Goal: Obtain resource: Obtain resource

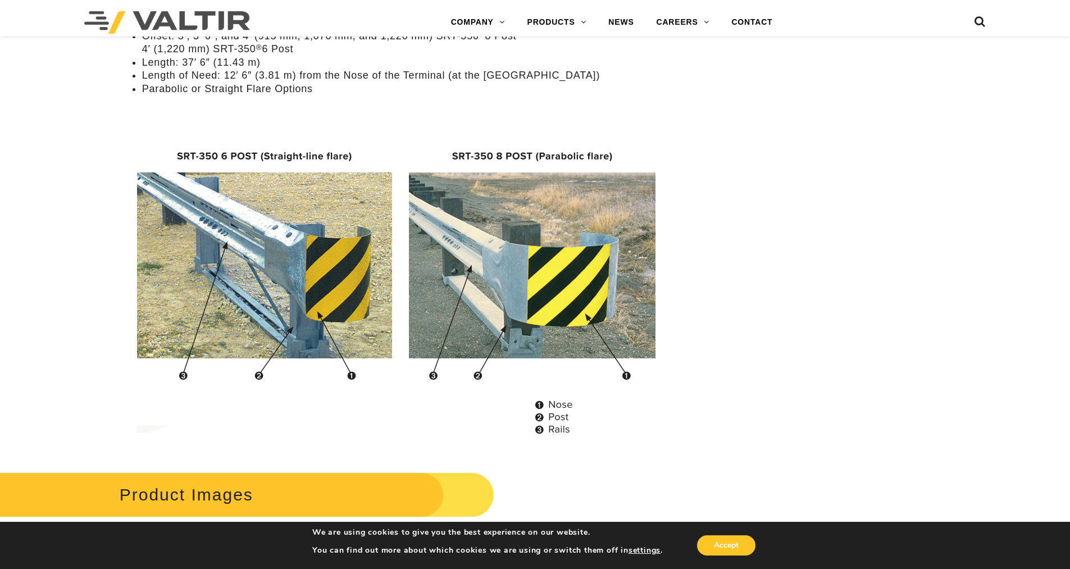
scroll to position [1011, 0]
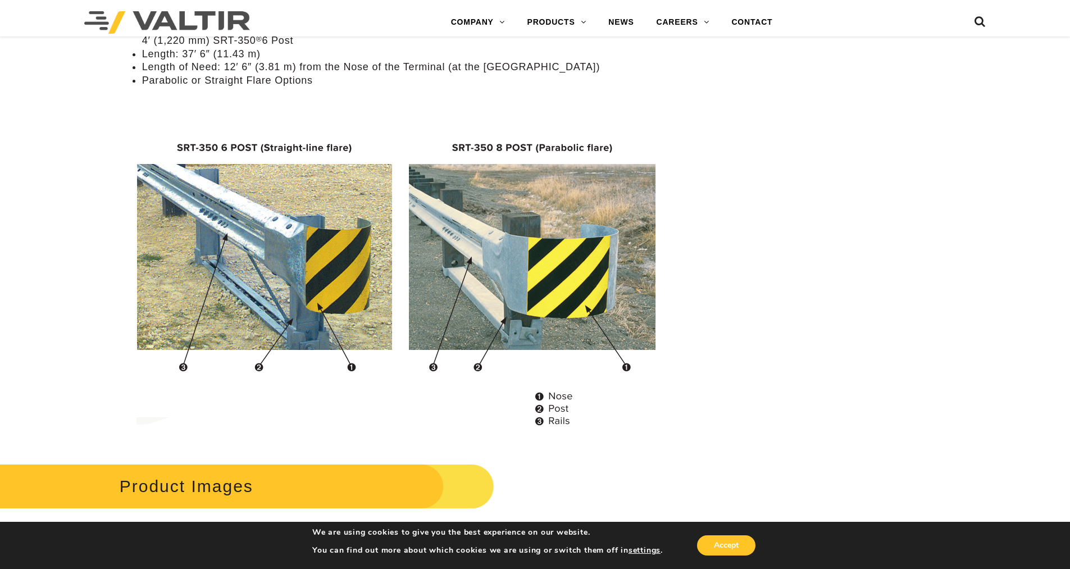
click at [240, 146] on img at bounding box center [401, 278] width 535 height 324
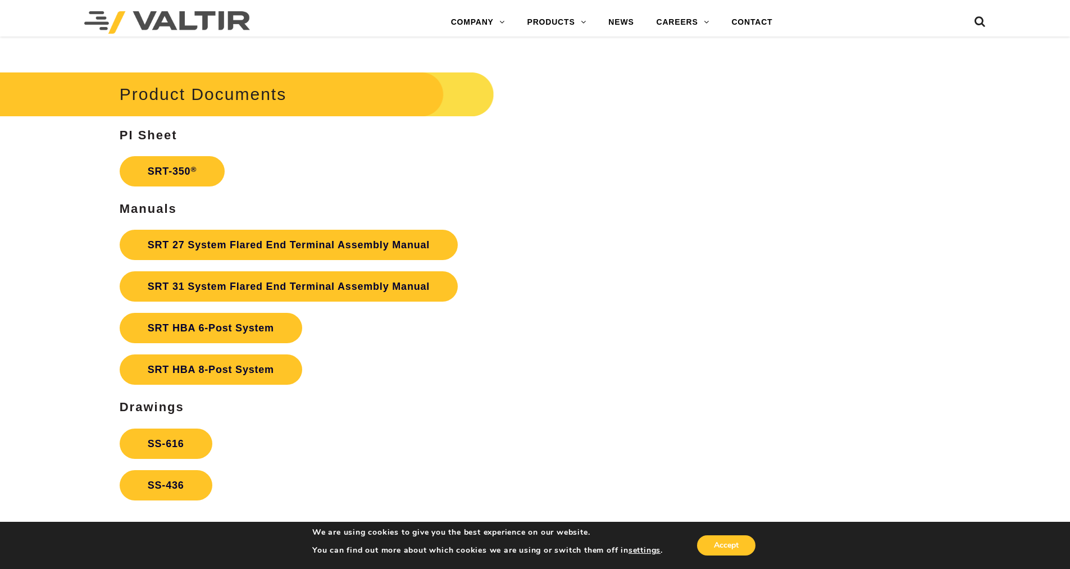
scroll to position [2079, 0]
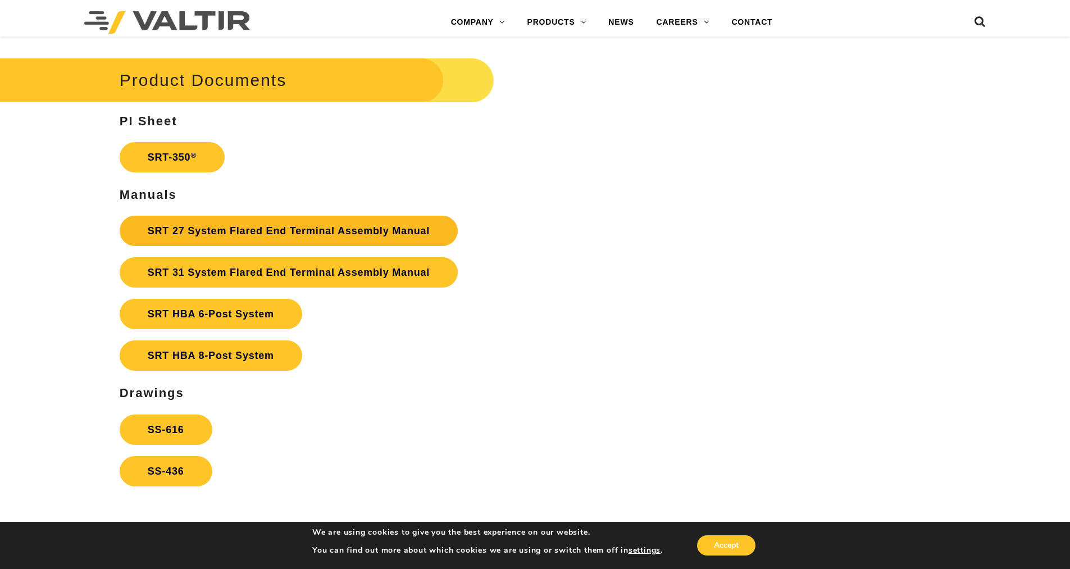
click at [196, 229] on link "SRT 27 System Flared End Terminal Assembly Manual" at bounding box center [289, 231] width 338 height 30
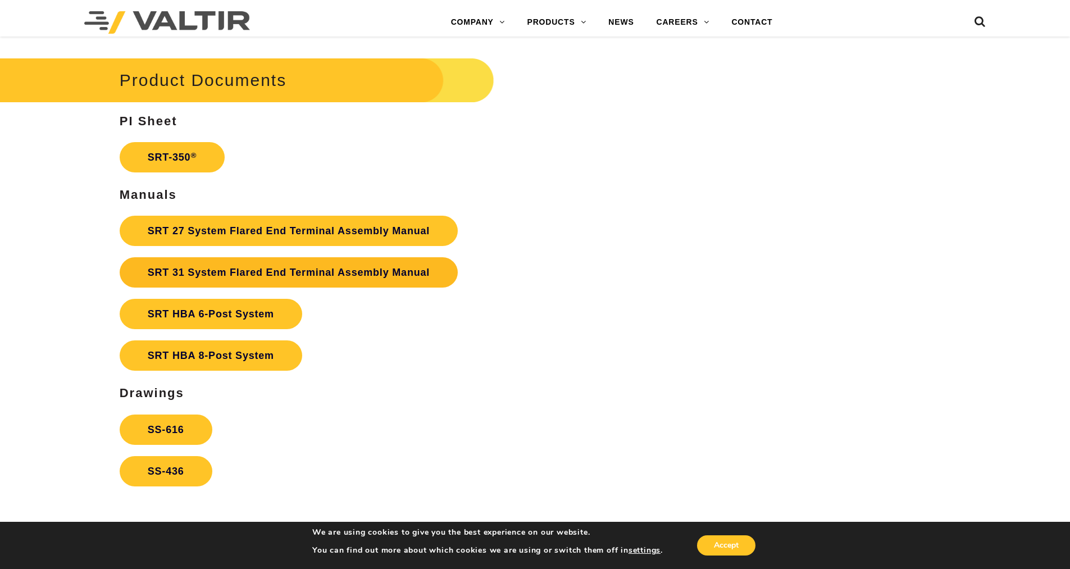
click at [248, 269] on link "SRT 31 System Flared End Terminal Assembly Manual" at bounding box center [289, 272] width 338 height 30
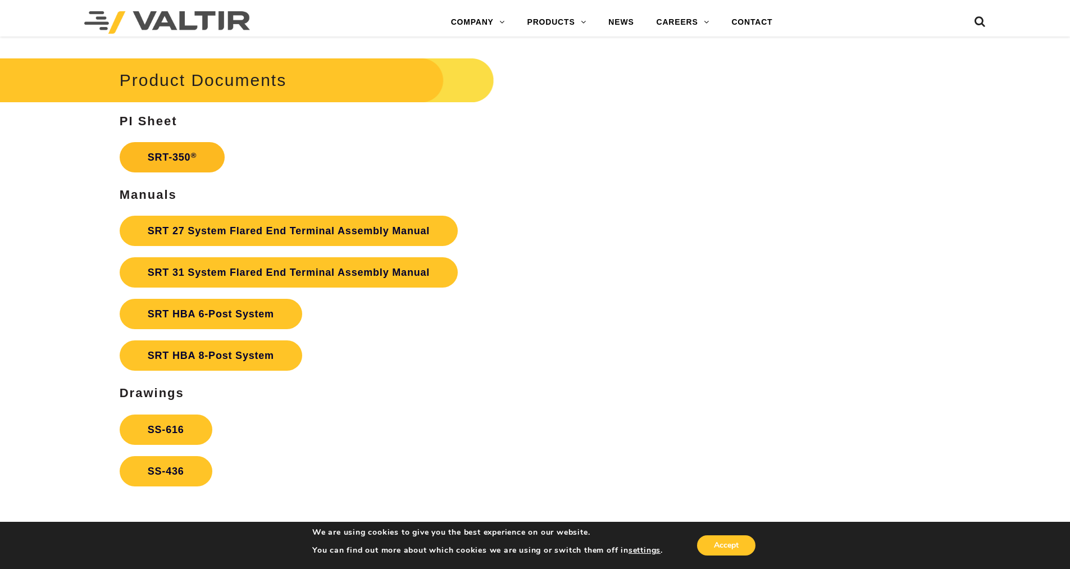
click at [193, 160] on link "SRT-350 ®" at bounding box center [172, 157] width 105 height 30
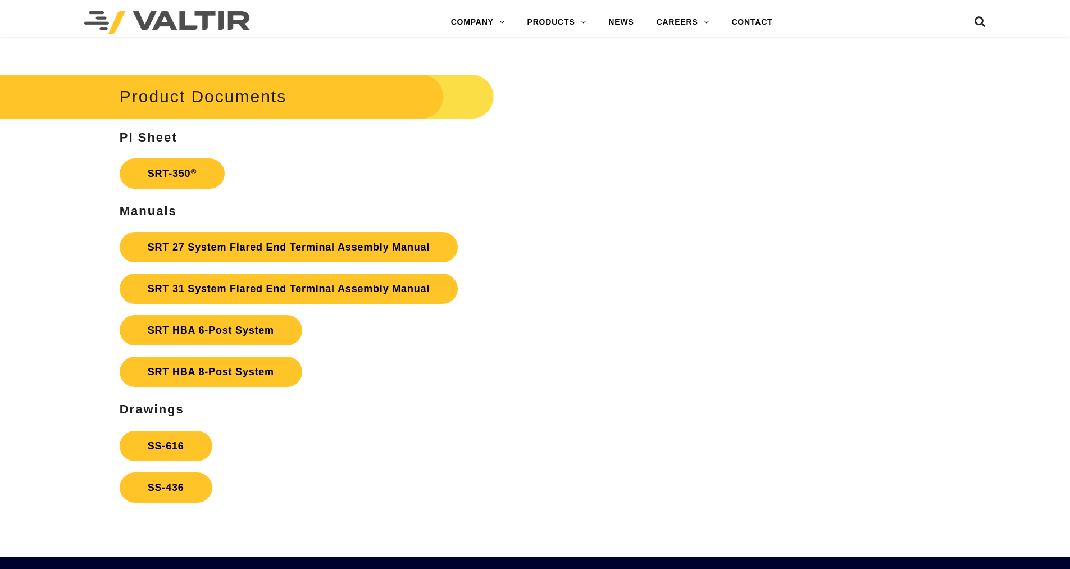
scroll to position [2079, 0]
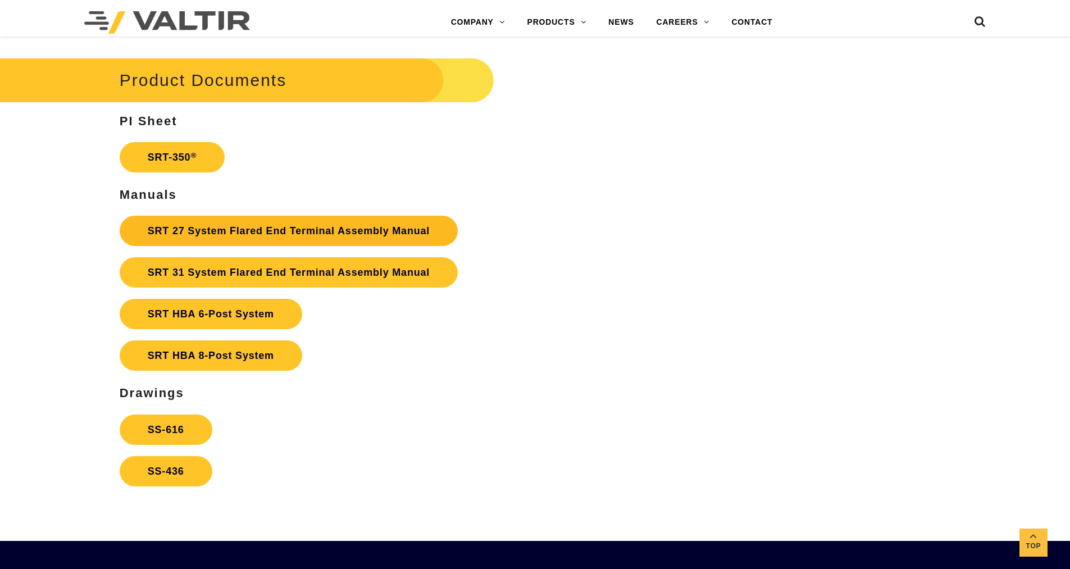
click at [231, 227] on link "SRT 27 System Flared End Terminal Assembly Manual" at bounding box center [289, 231] width 338 height 30
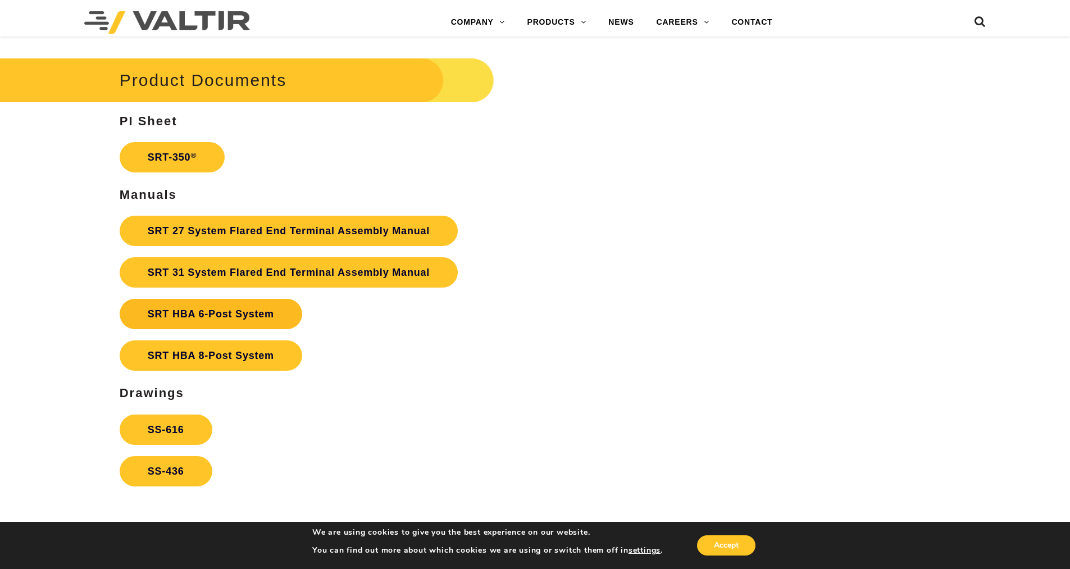
click at [197, 313] on strong "SRT HBA 6-Post System" at bounding box center [211, 313] width 126 height 11
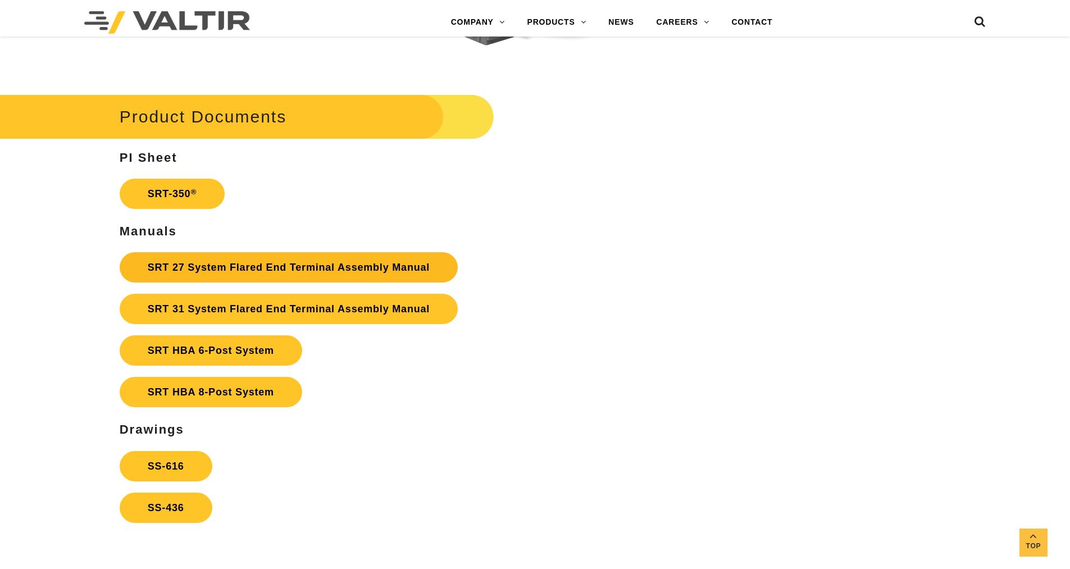
scroll to position [1966, 0]
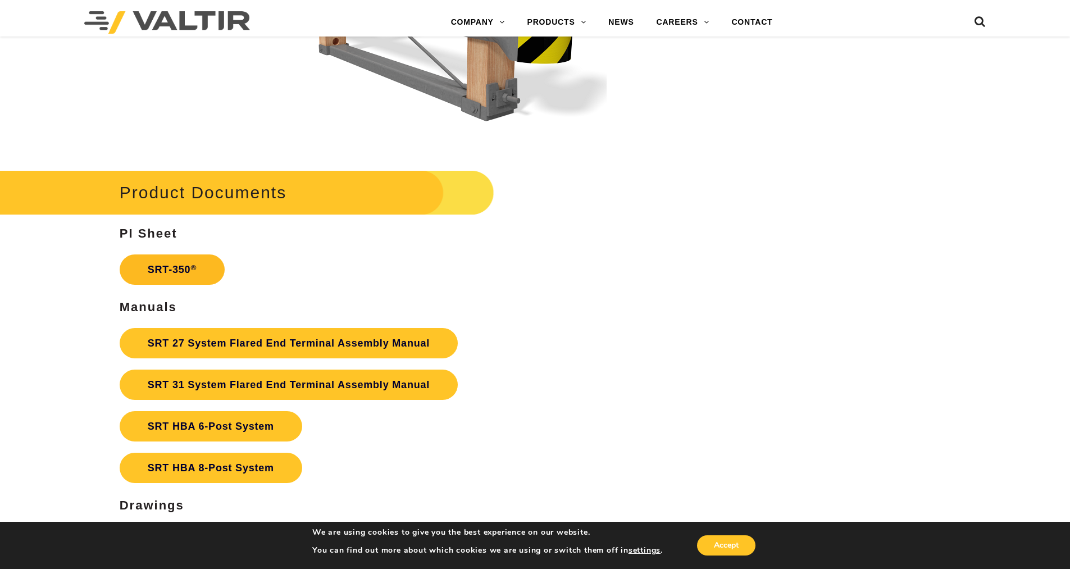
click at [184, 269] on link "SRT-350 ®" at bounding box center [172, 269] width 105 height 30
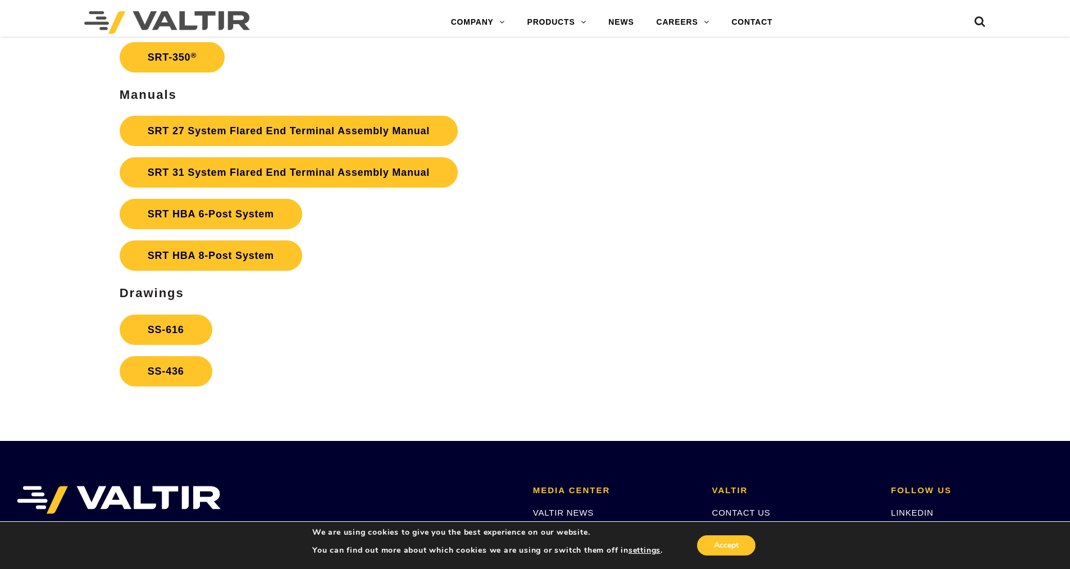
scroll to position [2191, 0]
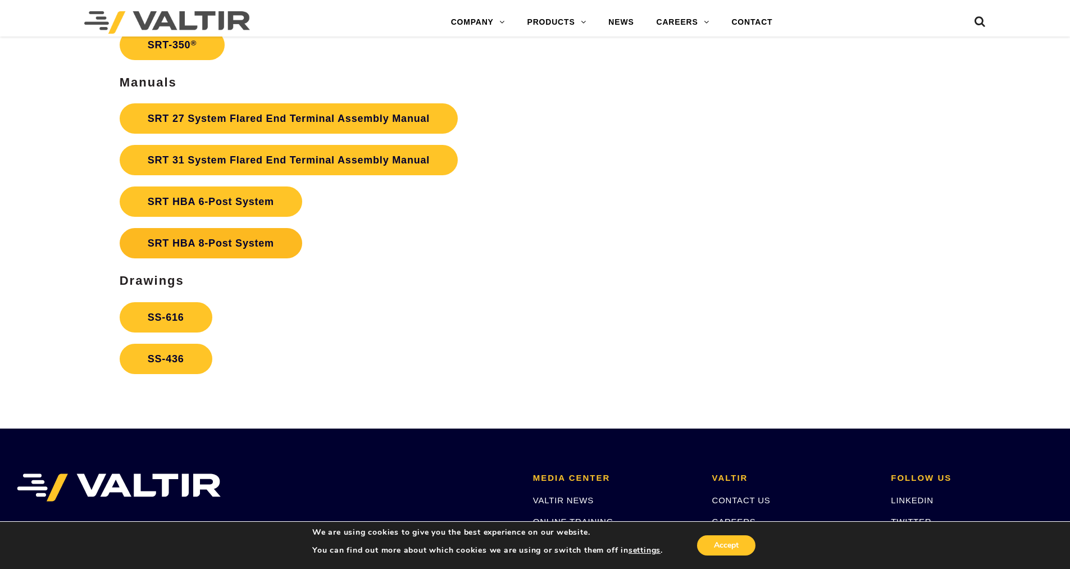
click at [237, 244] on link "SRT HBA 8-Post System" at bounding box center [211, 243] width 183 height 30
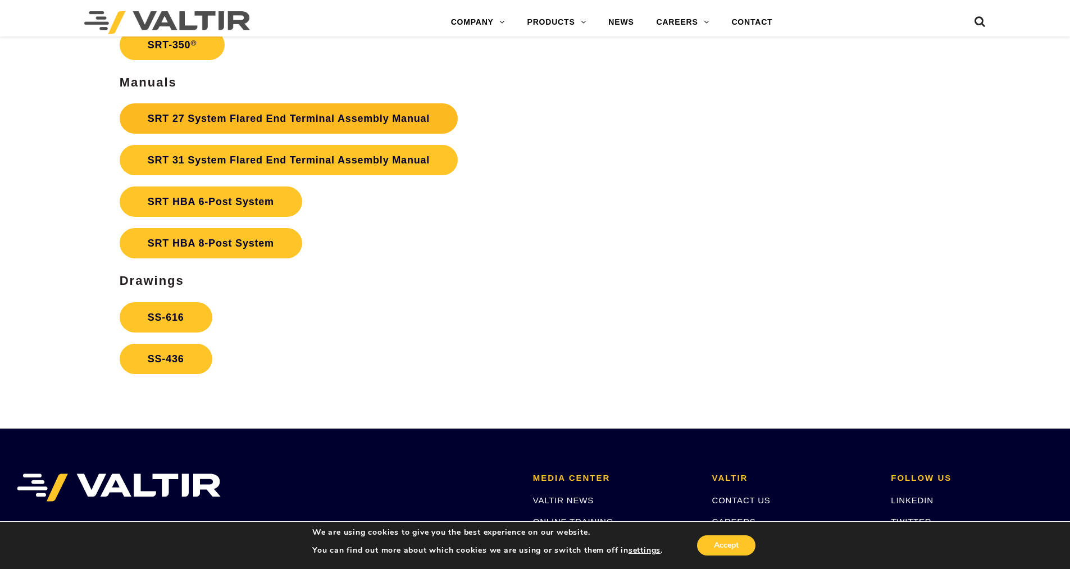
click at [248, 124] on link "SRT 27 System Flared End Terminal Assembly Manual" at bounding box center [289, 118] width 338 height 30
